Goal: Information Seeking & Learning: Learn about a topic

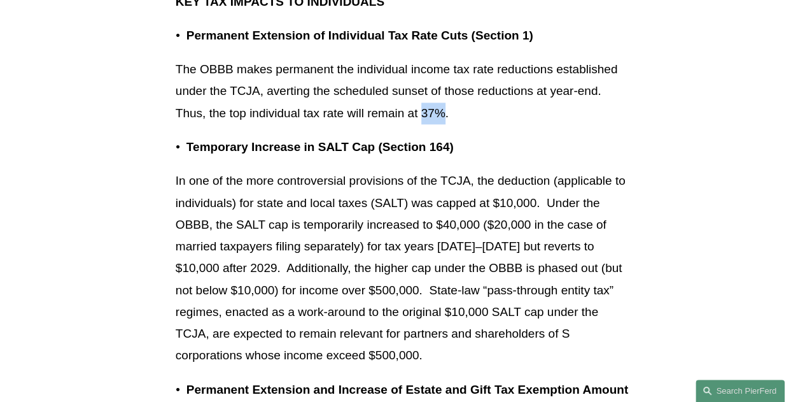
scroll to position [827, 0]
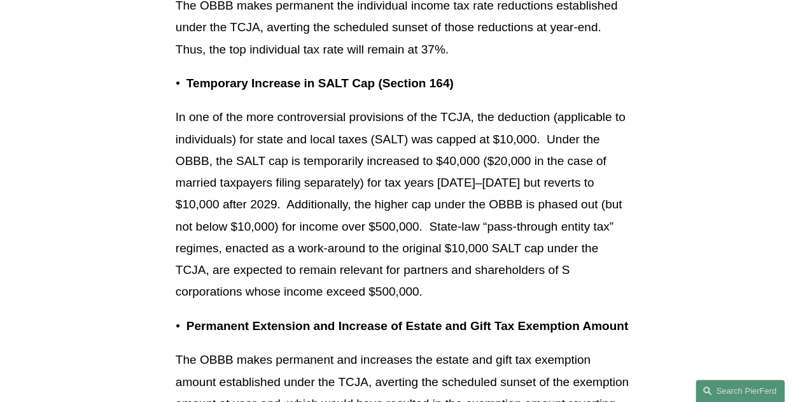
click at [616, 148] on p "In one of the more controversial provisions of the TCJA, the deduction (applica…" at bounding box center [403, 204] width 454 height 196
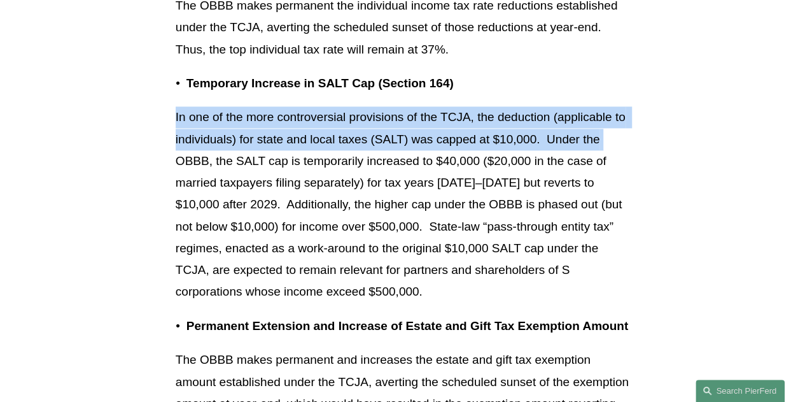
drag, startPoint x: 176, startPoint y: 116, endPoint x: 678, endPoint y: 141, distance: 502.8
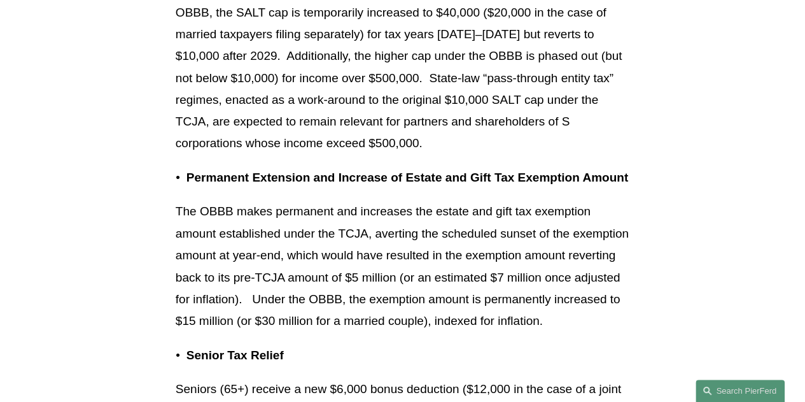
scroll to position [1018, 0]
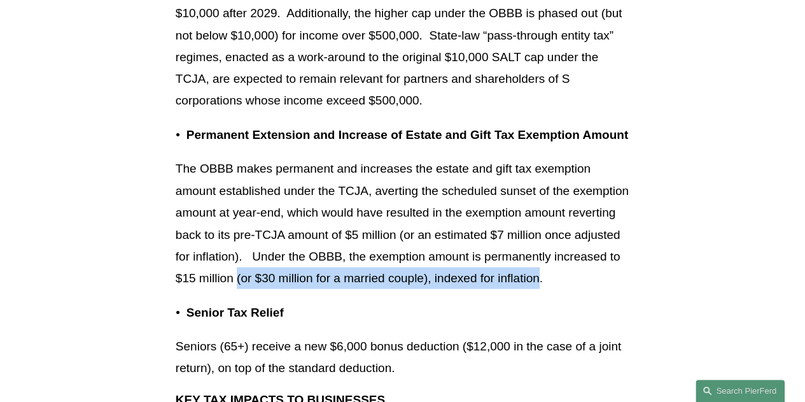
drag, startPoint x: 306, startPoint y: 302, endPoint x: 607, endPoint y: 312, distance: 301.2
click at [607, 289] on p "The OBBB makes permanent and increases the estate and gift tax exemption amount…" at bounding box center [403, 223] width 454 height 131
copy p "(or $30 million for a married couple), indexed for inflation"
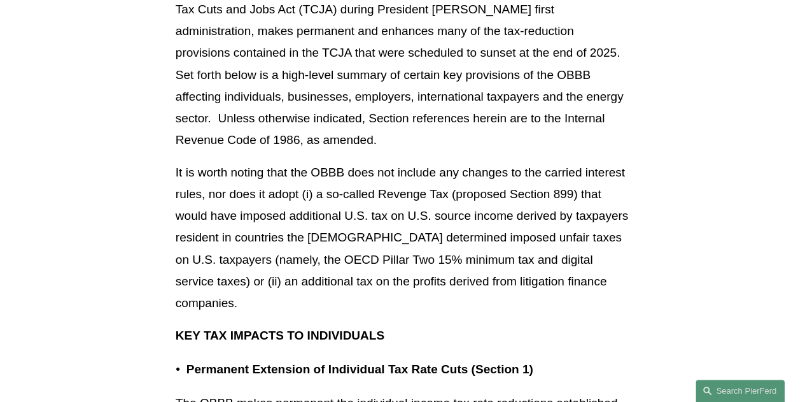
scroll to position [382, 0]
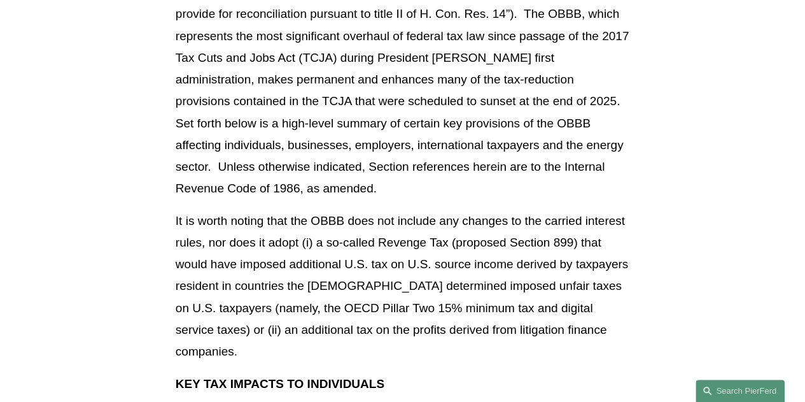
click at [436, 90] on p "On [DATE], President [PERSON_NAME] signed into law the tax and spending bill co…" at bounding box center [403, 80] width 454 height 240
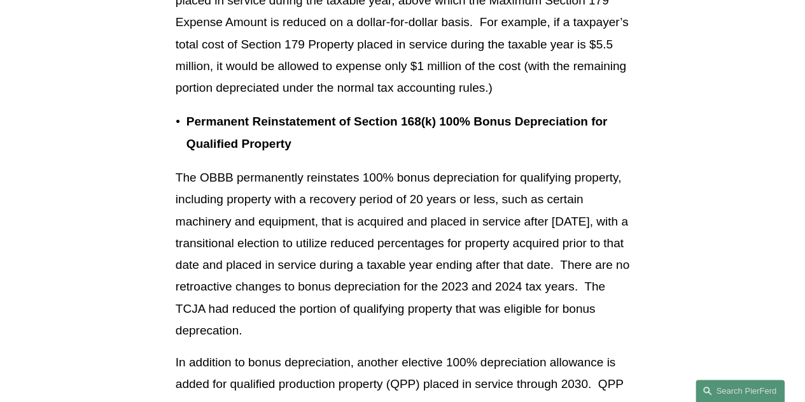
scroll to position [1910, 0]
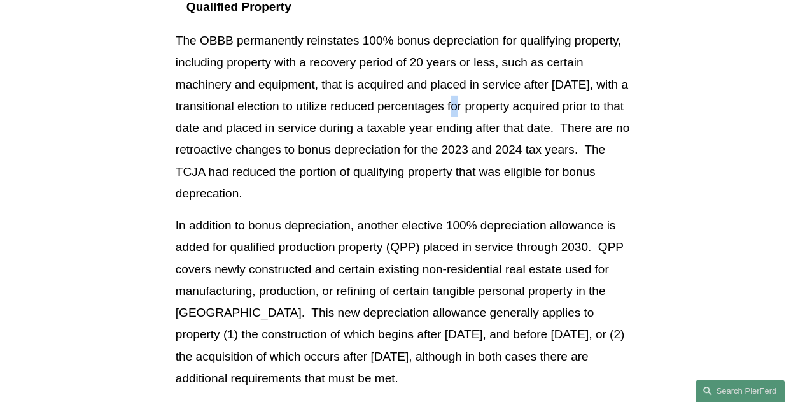
click at [469, 125] on p "The OBBB permanently reinstates 100% bonus depreciation for qualifying property…" at bounding box center [403, 117] width 454 height 174
click at [327, 101] on p "The OBBB permanently reinstates 100% bonus depreciation for qualifying property…" at bounding box center [403, 117] width 454 height 174
click at [546, 128] on p "The OBBB permanently reinstates 100% bonus depreciation for qualifying property…" at bounding box center [403, 117] width 454 height 174
